Goal: Obtain resource: Obtain resource

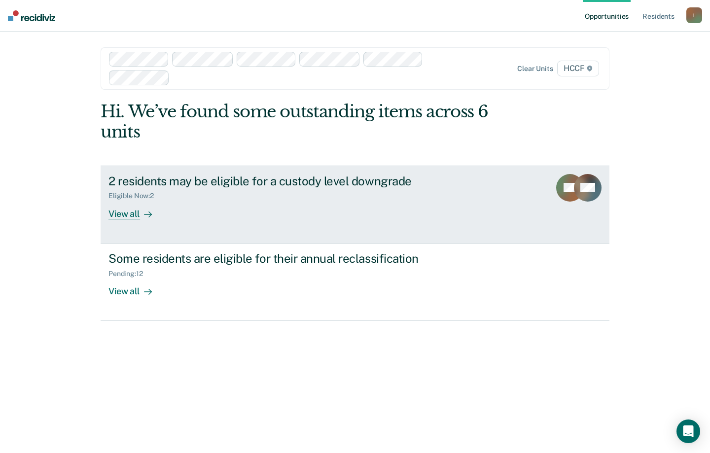
click at [123, 219] on div "View all" at bounding box center [136, 209] width 55 height 19
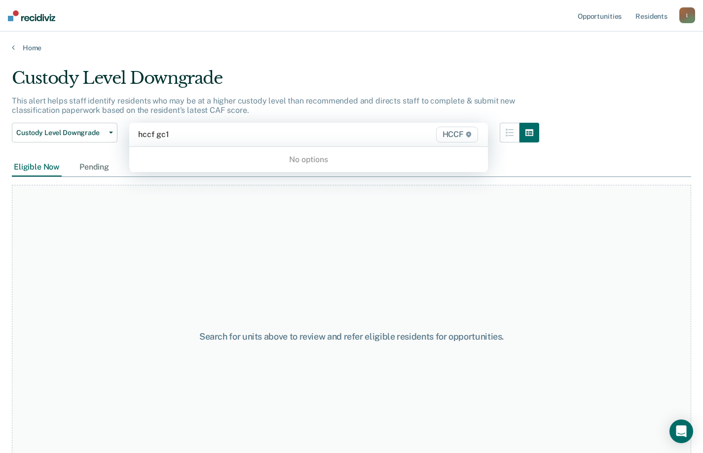
type input "hccf gc1"
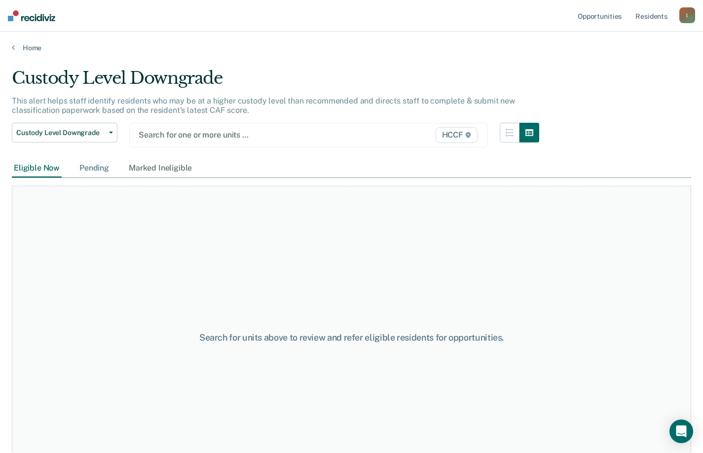
click at [104, 167] on div "Pending" at bounding box center [94, 168] width 34 height 18
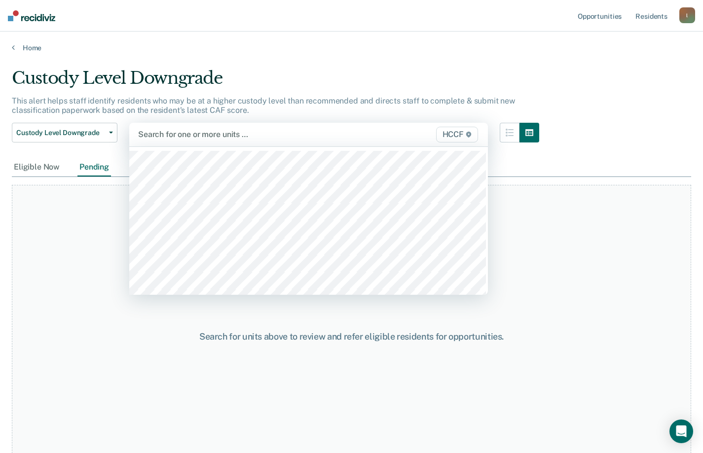
click at [174, 128] on div "Search for one or more units …" at bounding box center [257, 134] width 240 height 13
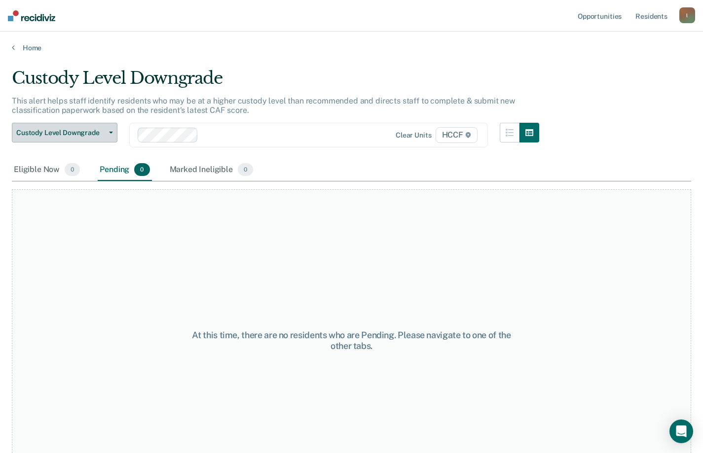
click at [40, 134] on span "Custody Level Downgrade" at bounding box center [60, 133] width 89 height 8
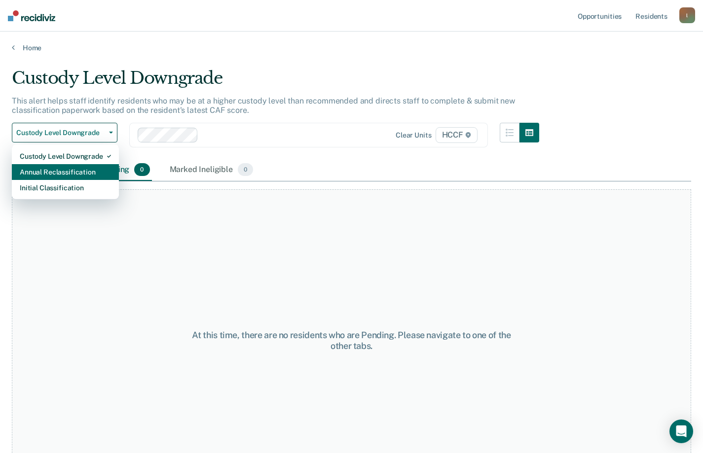
click at [44, 168] on div "Annual Reclassification" at bounding box center [65, 172] width 91 height 16
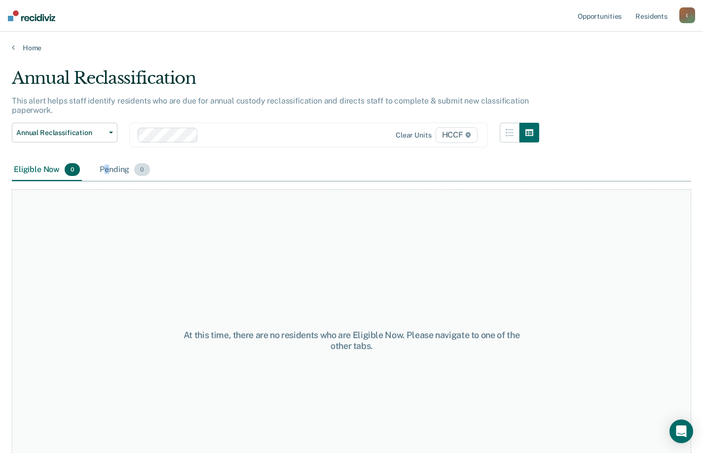
click at [107, 169] on div "Pending 0" at bounding box center [125, 170] width 54 height 22
click at [230, 138] on div at bounding box center [289, 134] width 174 height 11
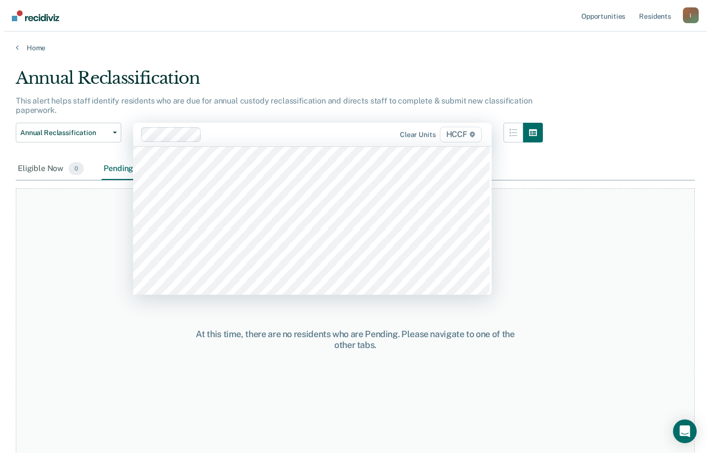
scroll to position [1184, 0]
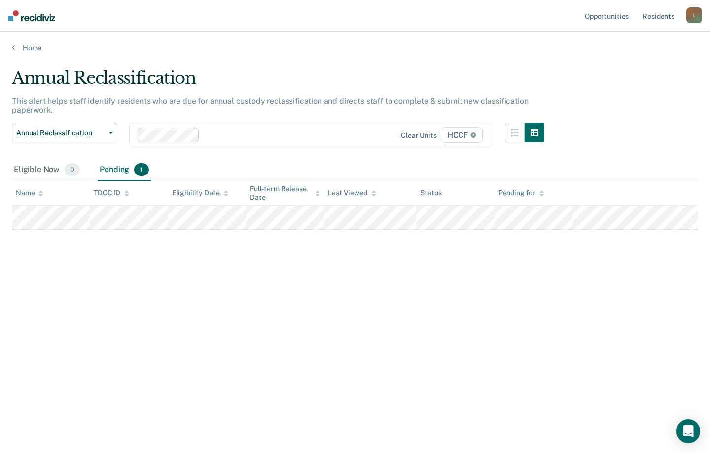
click at [207, 136] on div at bounding box center [292, 134] width 176 height 11
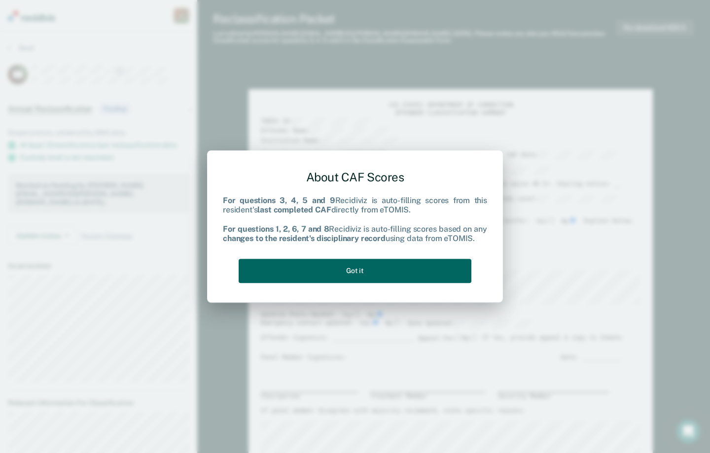
click at [402, 267] on button "Got it" at bounding box center [355, 271] width 233 height 24
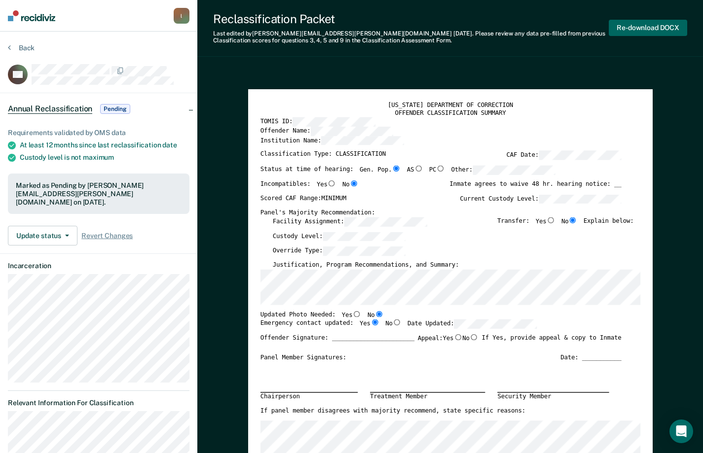
click at [637, 26] on button "Re-download DOCX" at bounding box center [648, 28] width 78 height 16
type textarea "x"
click at [653, 28] on button "Re-download DOCX" at bounding box center [648, 28] width 78 height 16
click at [664, 48] on div "Reclassification Packet Last edited by [PERSON_NAME][EMAIL_ADDRESS][PERSON_NAME…" at bounding box center [450, 28] width 506 height 57
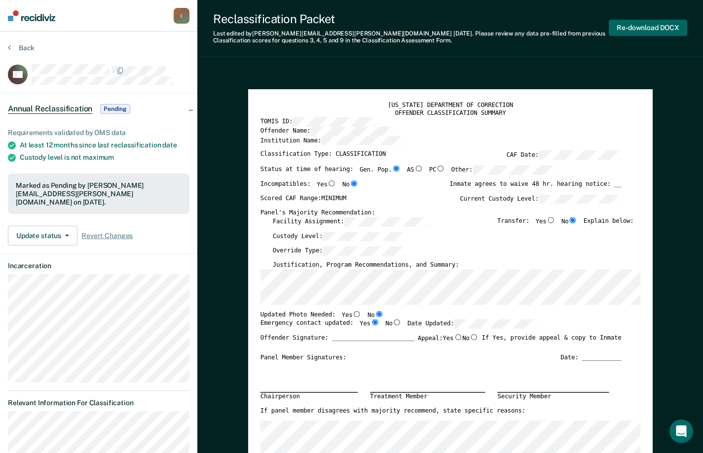
click at [647, 27] on button "Re-download DOCX" at bounding box center [648, 28] width 78 height 16
